Goal: Navigation & Orientation: Understand site structure

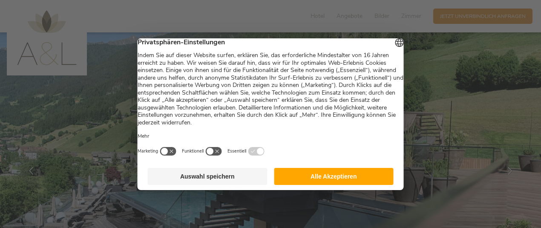
click at [330, 178] on button "Alle Akzeptieren" at bounding box center [334, 176] width 120 height 17
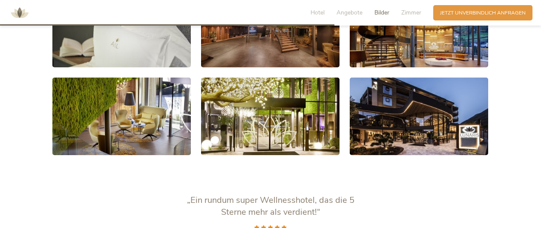
scroll to position [1363, 0]
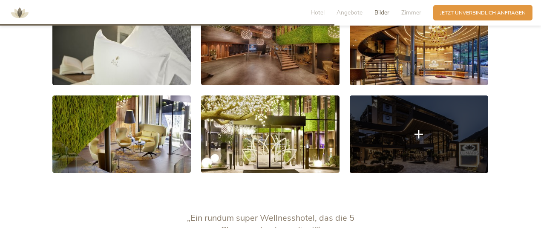
click at [422, 130] on icon at bounding box center [419, 134] width 9 height 9
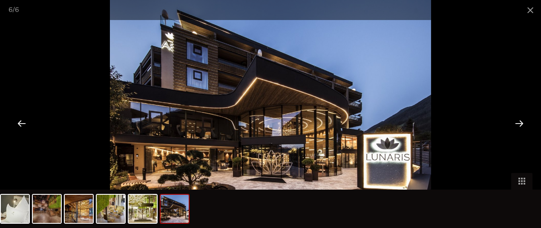
scroll to position [1406, 0]
click at [517, 121] on div at bounding box center [519, 123] width 26 height 26
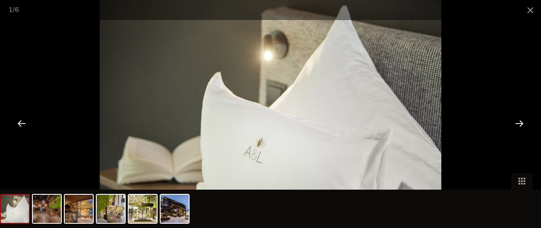
click at [517, 121] on div at bounding box center [519, 123] width 26 height 26
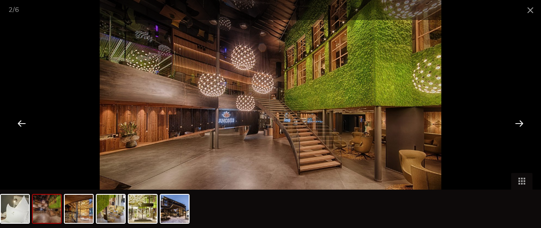
click at [517, 121] on div at bounding box center [519, 123] width 26 height 26
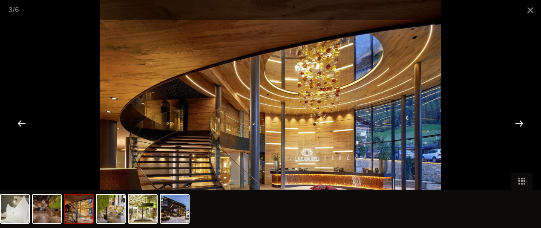
click at [517, 121] on div at bounding box center [519, 123] width 26 height 26
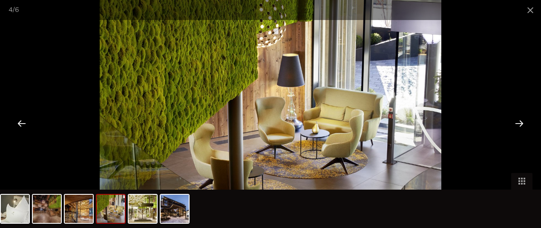
click at [517, 121] on div at bounding box center [519, 123] width 26 height 26
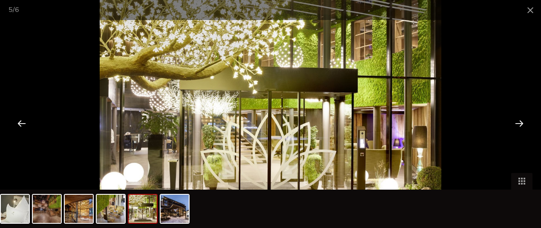
click at [517, 121] on div at bounding box center [519, 123] width 26 height 26
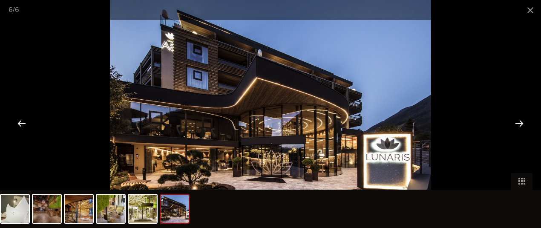
click at [517, 121] on div at bounding box center [519, 123] width 26 height 26
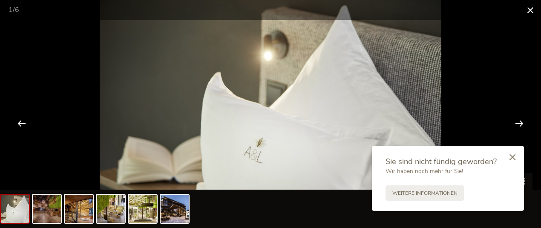
click at [529, 8] on span at bounding box center [530, 10] width 21 height 20
